Goal: Go to known website: Access a specific website the user already knows

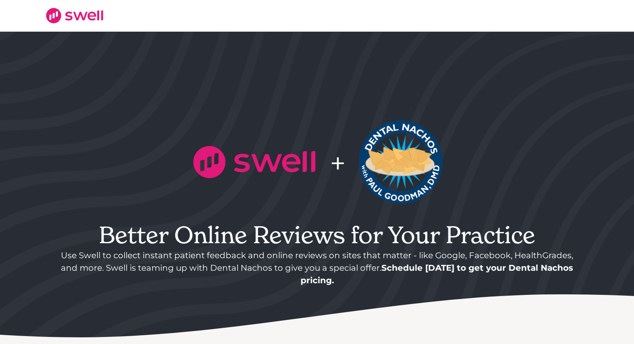
click at [75, 13] on img at bounding box center [74, 16] width 58 height 16
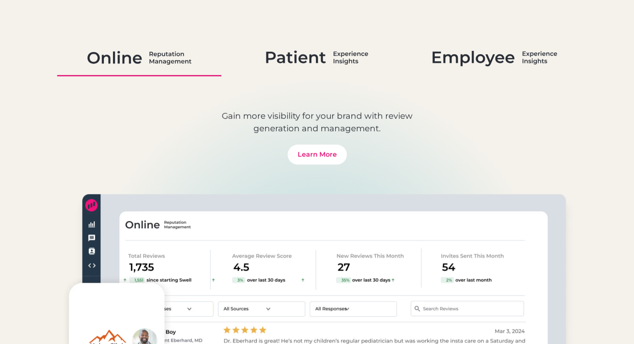
scroll to position [500, 0]
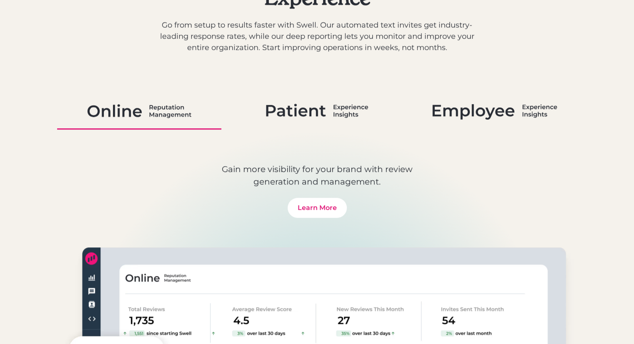
click at [461, 110] on img at bounding box center [494, 111] width 125 height 22
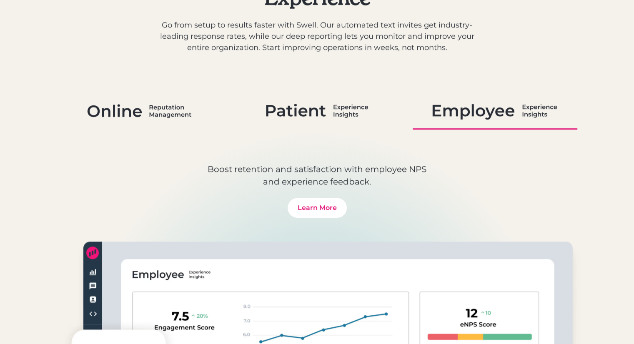
click at [327, 108] on img at bounding box center [317, 111] width 102 height 22
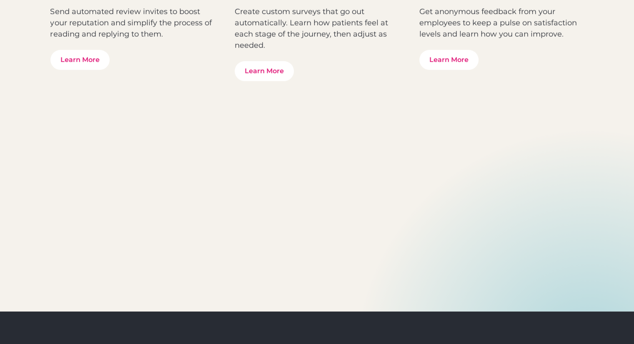
scroll to position [2501, 0]
